Goal: Find specific page/section: Find specific page/section

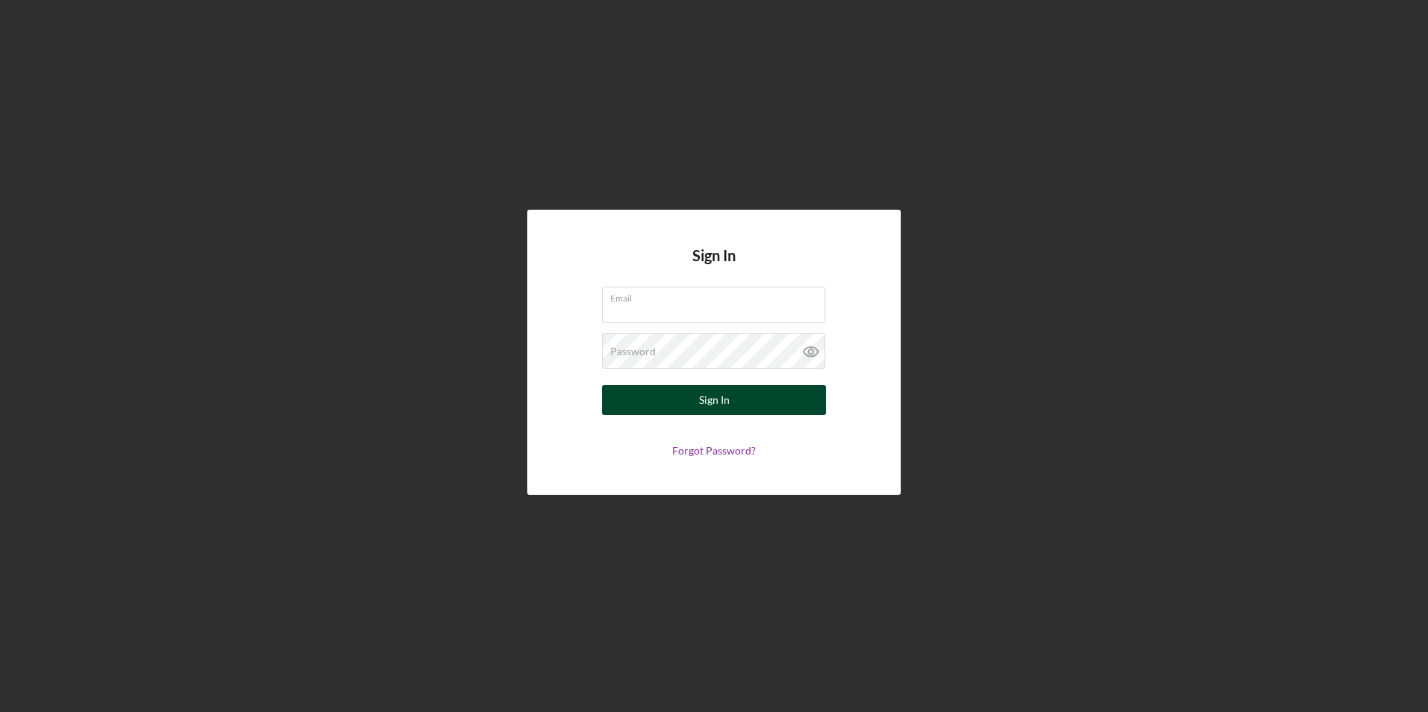
type input "[PERSON_NAME][EMAIL_ADDRESS][DOMAIN_NAME]"
click at [700, 394] on div "Sign In" at bounding box center [714, 400] width 31 height 30
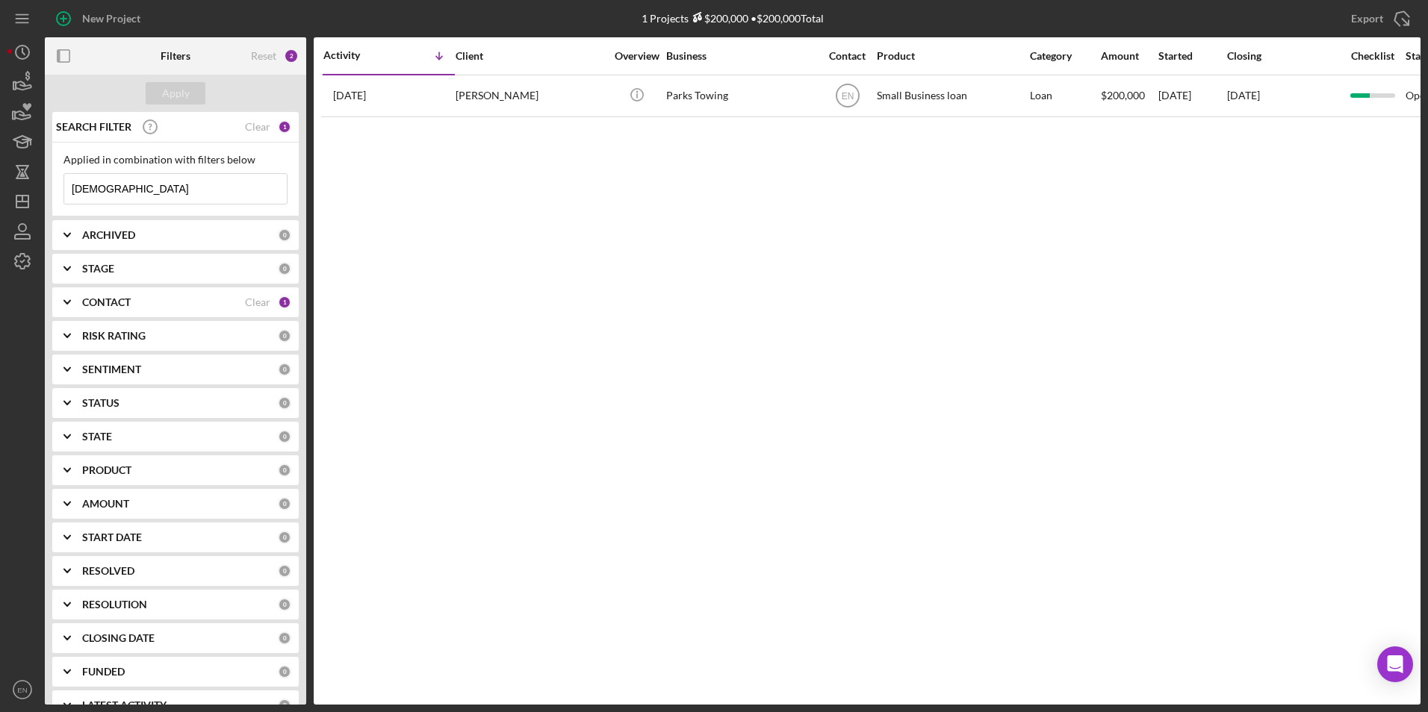
drag, startPoint x: 91, startPoint y: 187, endPoint x: 65, endPoint y: 190, distance: 26.3
click at [65, 189] on input "[DEMOGRAPHIC_DATA]" at bounding box center [175, 189] width 222 height 30
click at [395, 252] on div "Activity Icon/Table Sort Arrow Client Overview Business Contact Product Categor…" at bounding box center [867, 370] width 1107 height 667
click at [181, 92] on div "Apply" at bounding box center [176, 93] width 28 height 22
